Goal: Find specific page/section: Find specific page/section

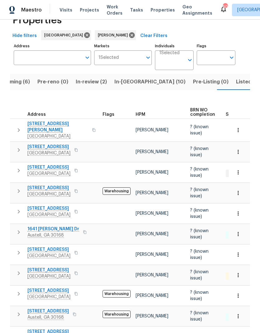
scroll to position [17, 0]
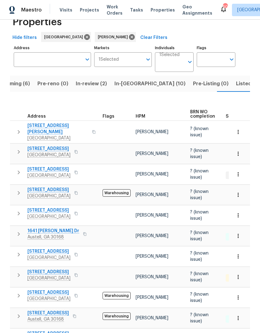
click at [236, 85] on span "Listed (20)" at bounding box center [249, 83] width 27 height 9
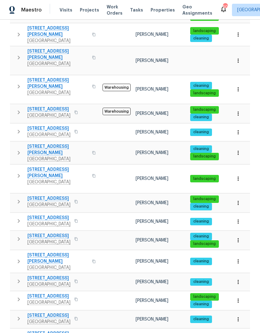
scroll to position [185, 0]
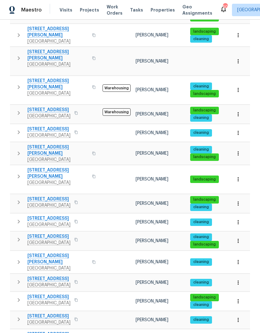
click at [17, 199] on icon "button" at bounding box center [18, 202] width 7 height 7
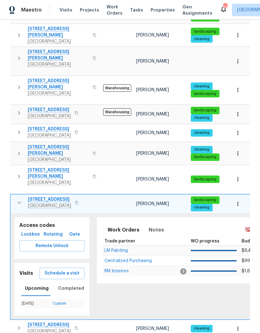
click at [126, 249] on span "LM Painting" at bounding box center [115, 251] width 23 height 4
click at [241, 197] on button "button" at bounding box center [238, 204] width 14 height 14
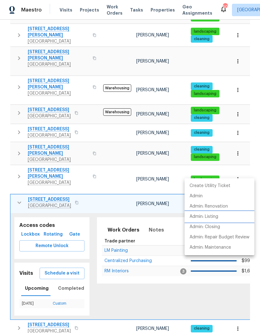
click at [212, 218] on p "Admin: Listing" at bounding box center [203, 217] width 29 height 7
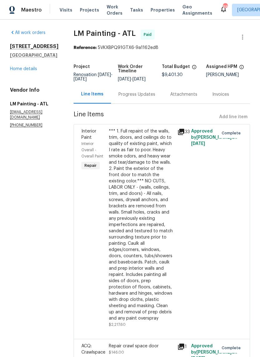
click at [29, 70] on link "Home details" at bounding box center [23, 69] width 27 height 4
